Goal: Transaction & Acquisition: Purchase product/service

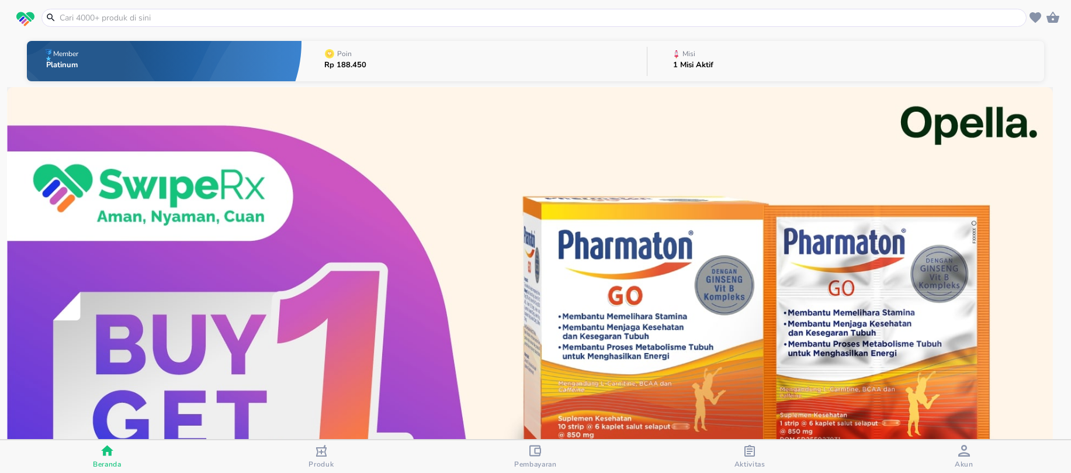
click at [322, 20] on input "text" at bounding box center [541, 18] width 966 height 12
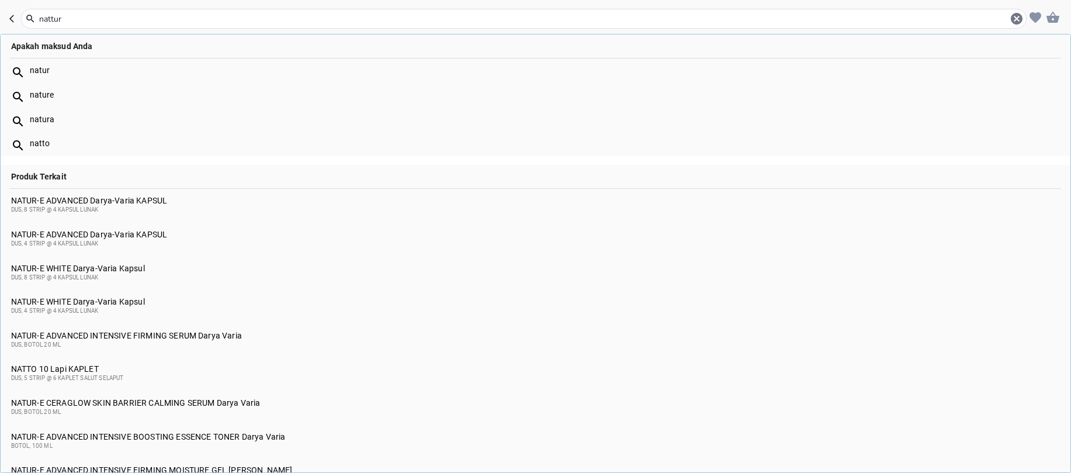
click at [55, 20] on input "nattur" at bounding box center [524, 19] width 972 height 12
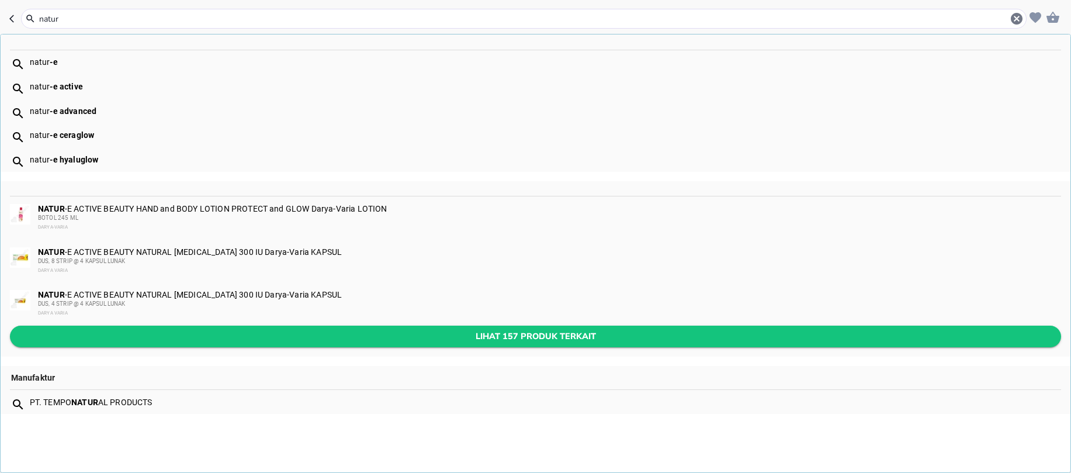
type input "natur"
click at [120, 342] on span "Lihat 157 produk terkait" at bounding box center [535, 336] width 1033 height 15
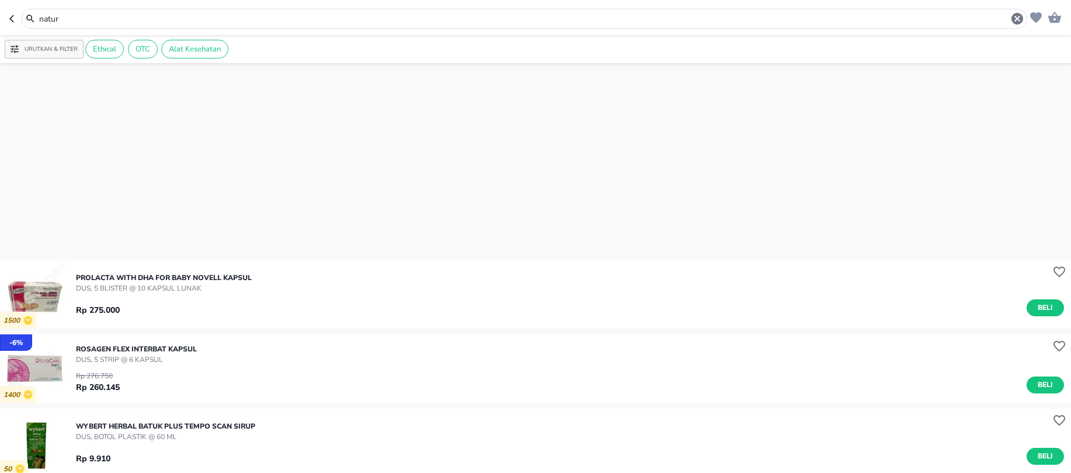
scroll to position [6568, 0]
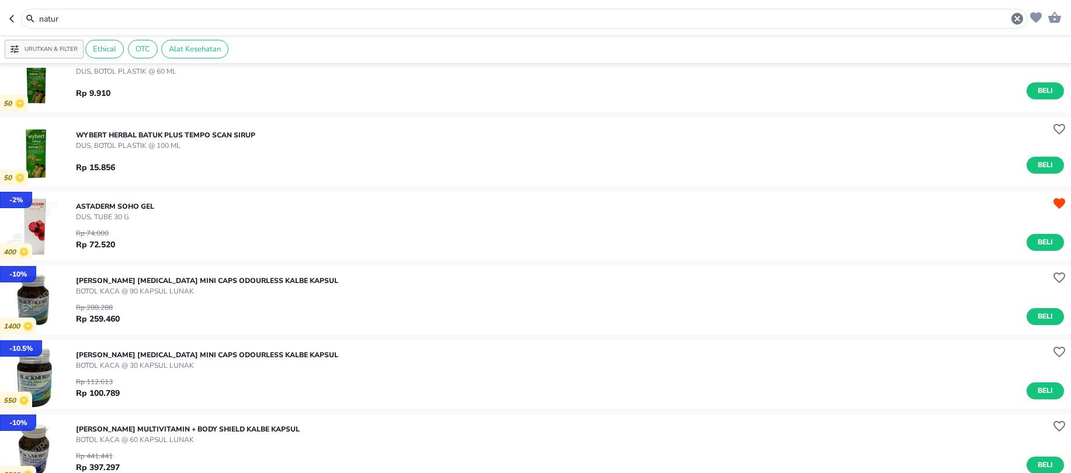
click at [79, 23] on input "natur" at bounding box center [524, 19] width 973 height 12
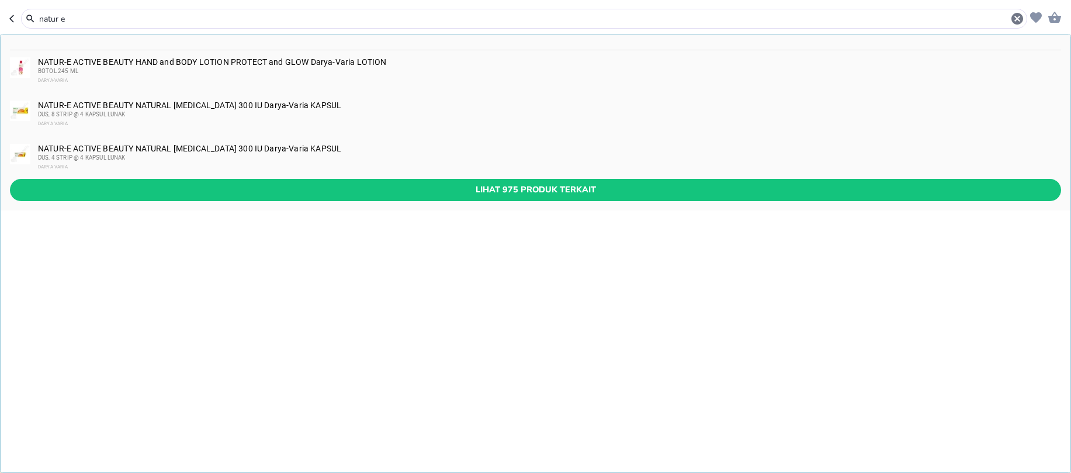
type input "natur e"
